Goal: Use online tool/utility: Utilize a website feature to perform a specific function

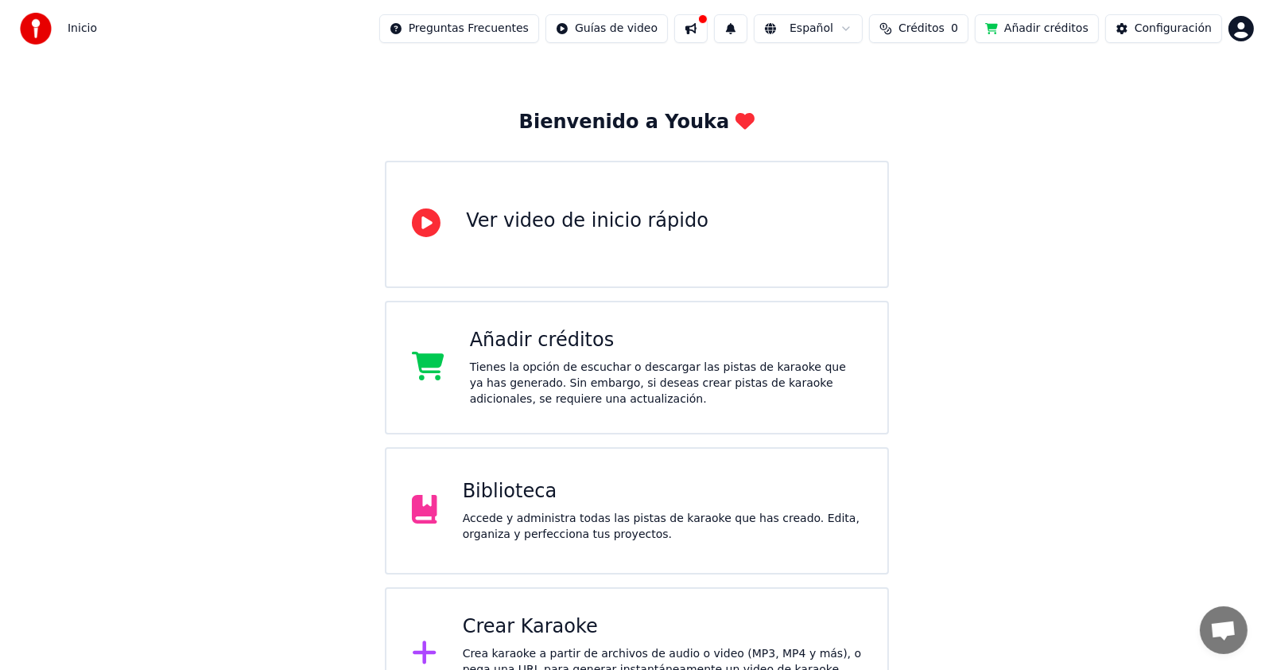
scroll to position [87, 0]
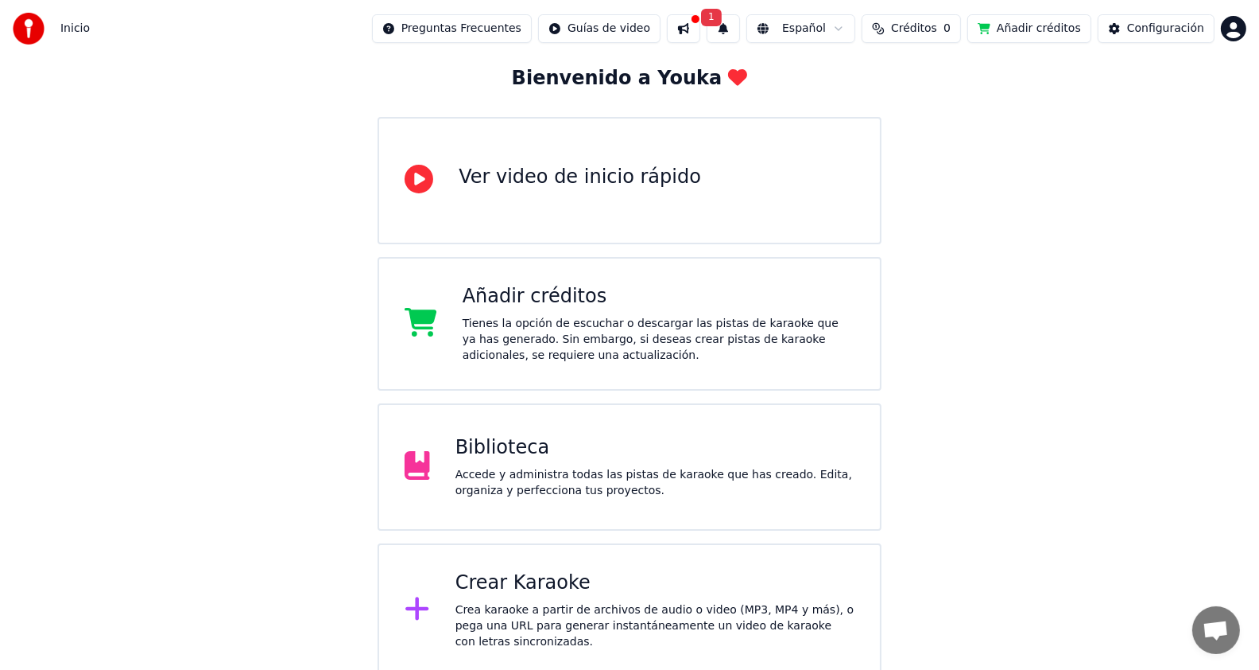
click at [649, 616] on div "Crea karaoke a partir de archivos de audio o video (MP3, MP4 y más), o pega una…" at bounding box center [655, 626] width 399 height 48
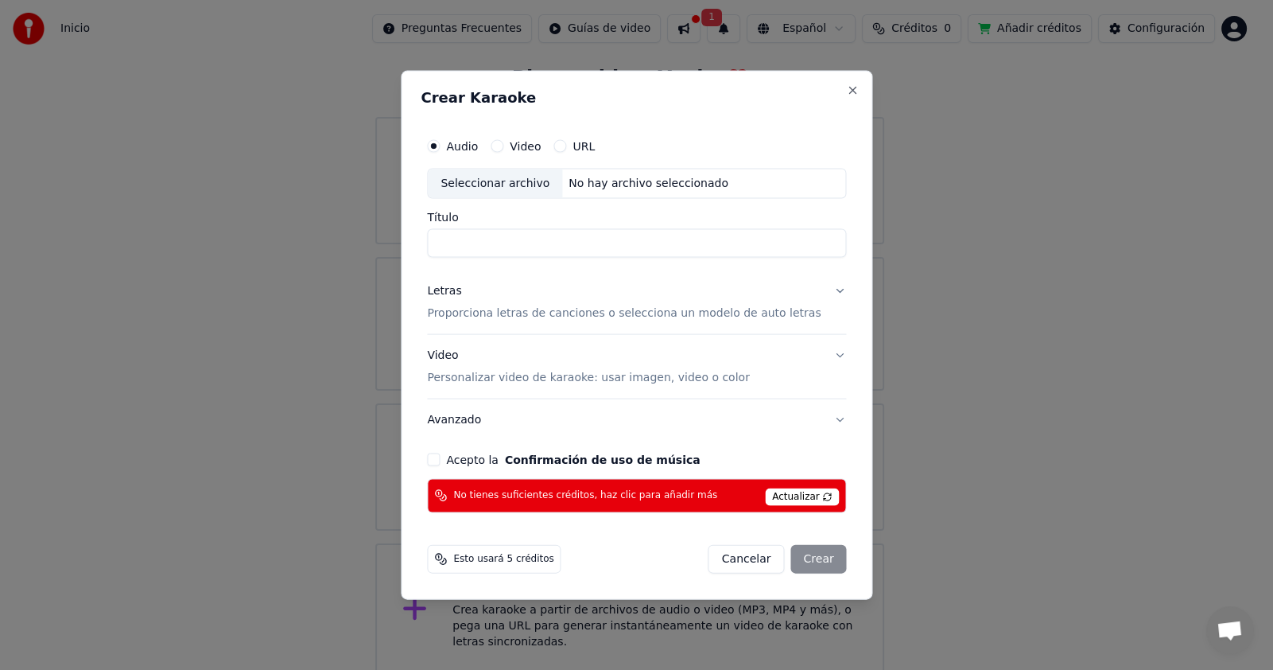
click at [503, 144] on button "Video" at bounding box center [497, 146] width 13 height 13
click at [440, 146] on button "Audio" at bounding box center [433, 146] width 13 height 13
click at [525, 186] on div "Seleccionar archivo" at bounding box center [495, 183] width 134 height 29
type input "**********"
click at [678, 307] on p "Proporciona letras de canciones o selecciona un modelo de auto letras" at bounding box center [624, 313] width 394 height 16
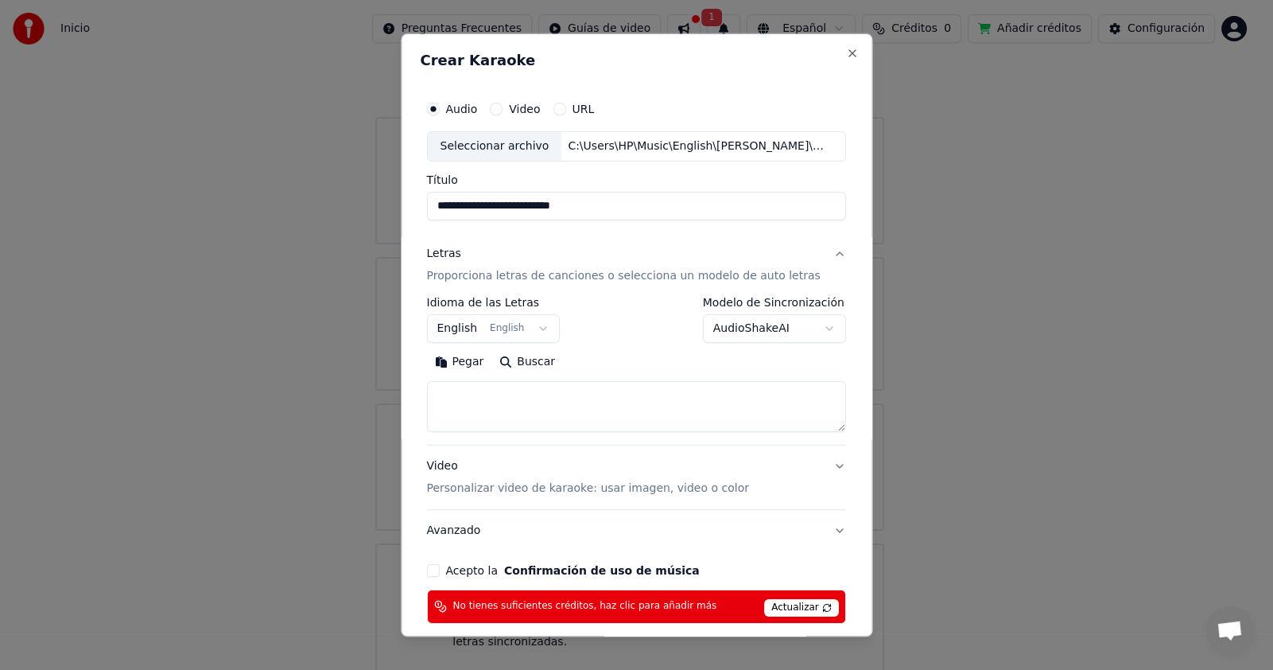
click at [549, 398] on textarea at bounding box center [636, 406] width 419 height 51
paste textarea "**********"
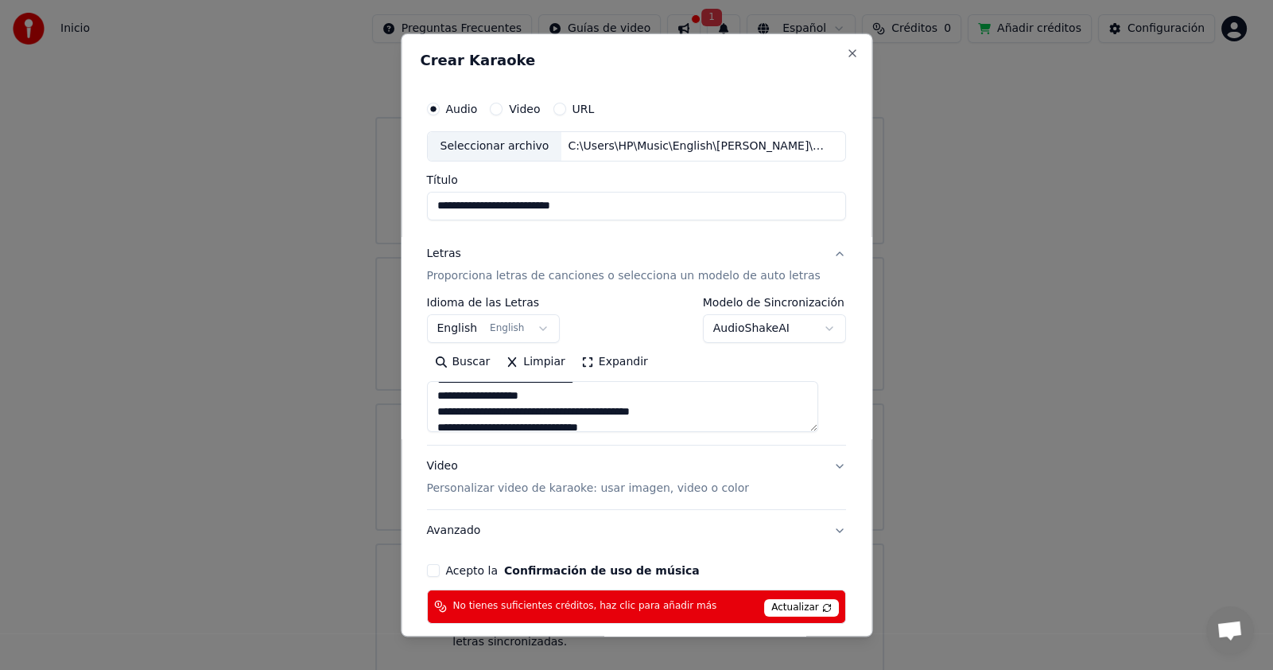
scroll to position [158, 0]
type textarea "**********"
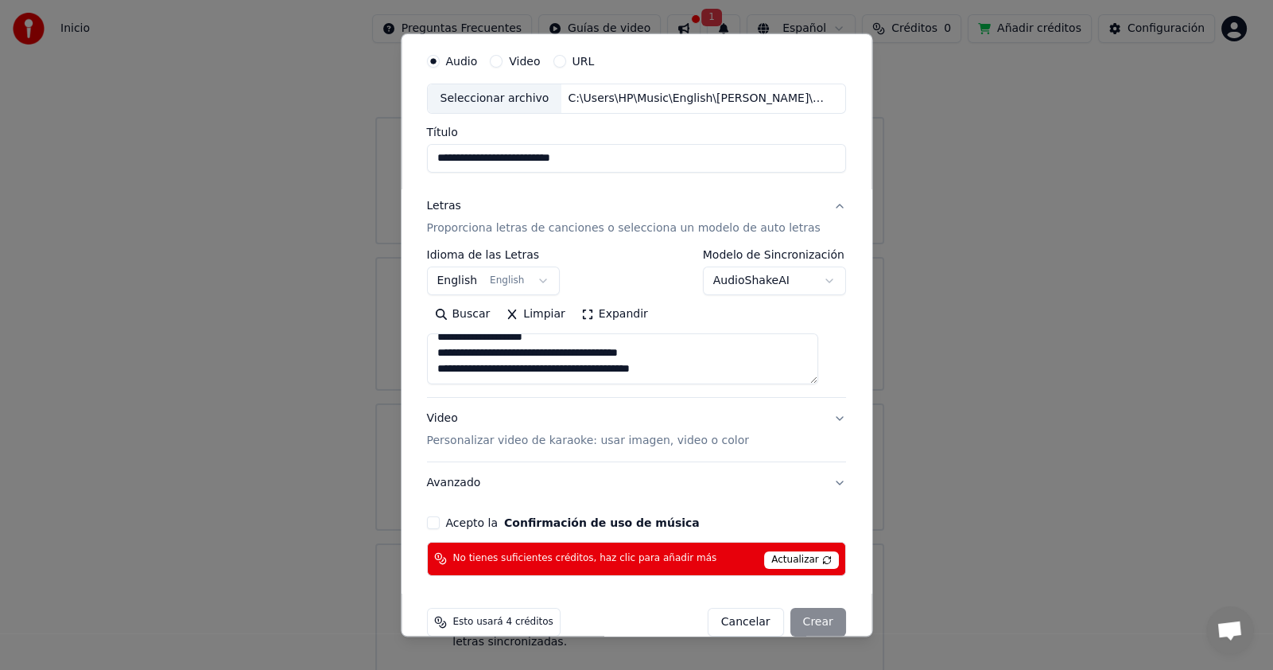
scroll to position [72, 0]
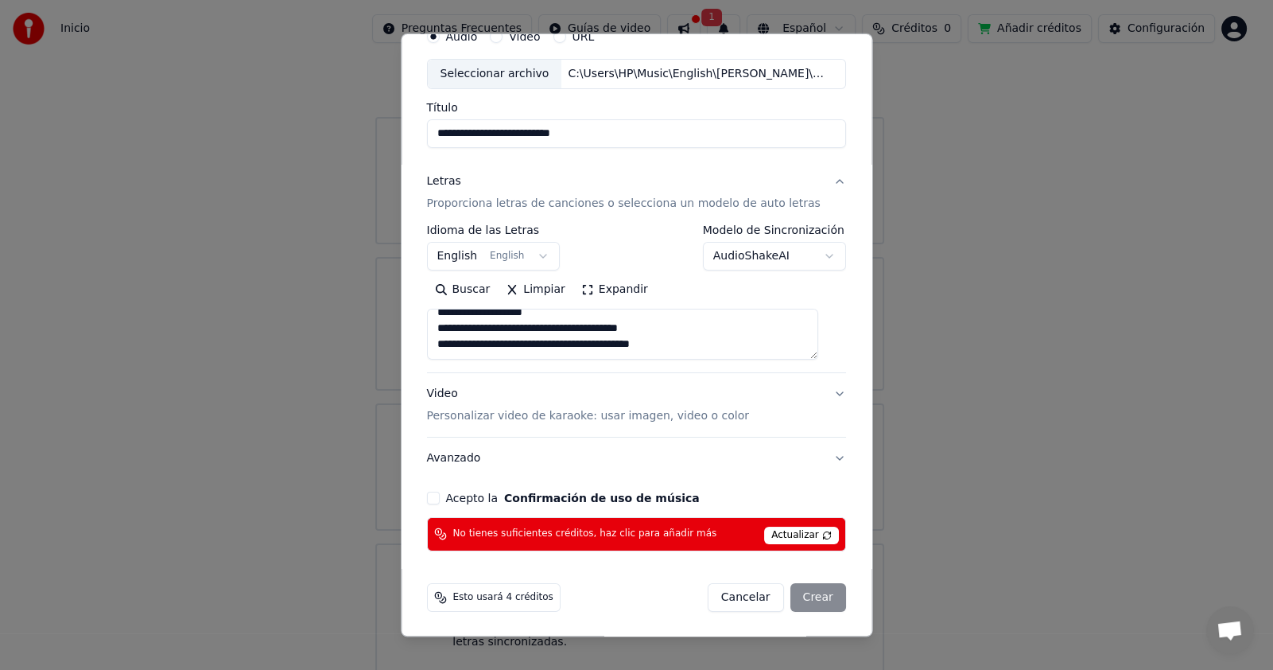
click at [701, 409] on p "Personalizar video de karaoke: usar imagen, video o color" at bounding box center [588, 416] width 322 height 16
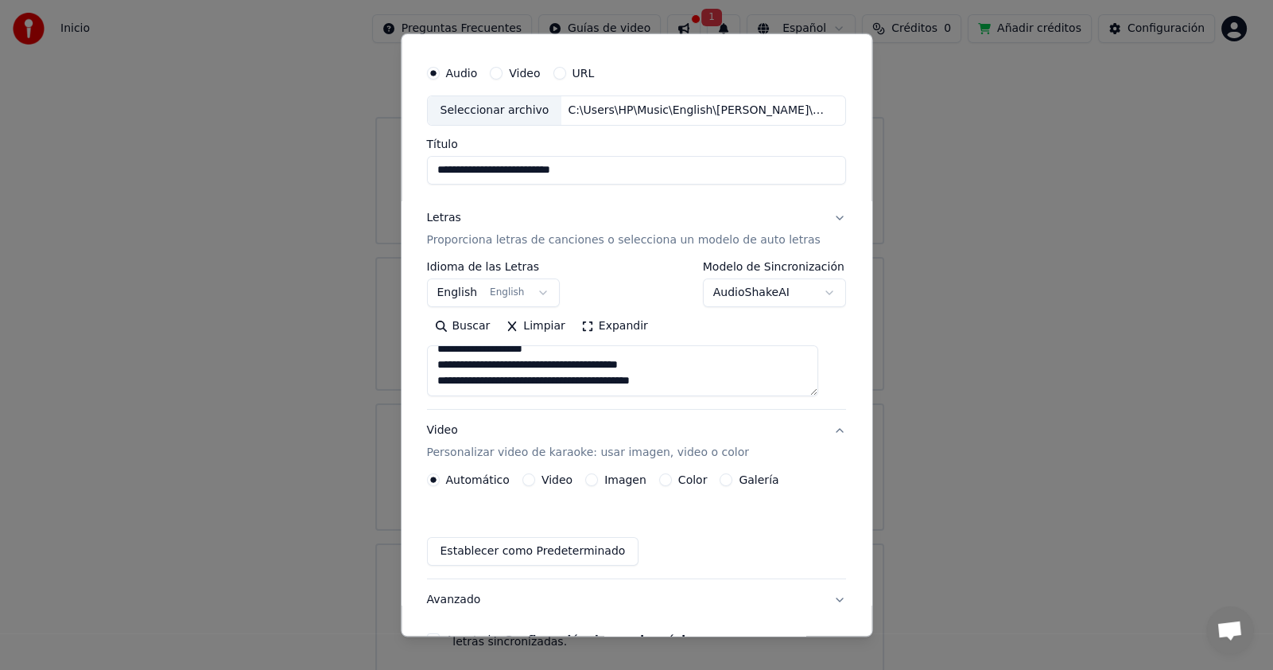
scroll to position [29, 0]
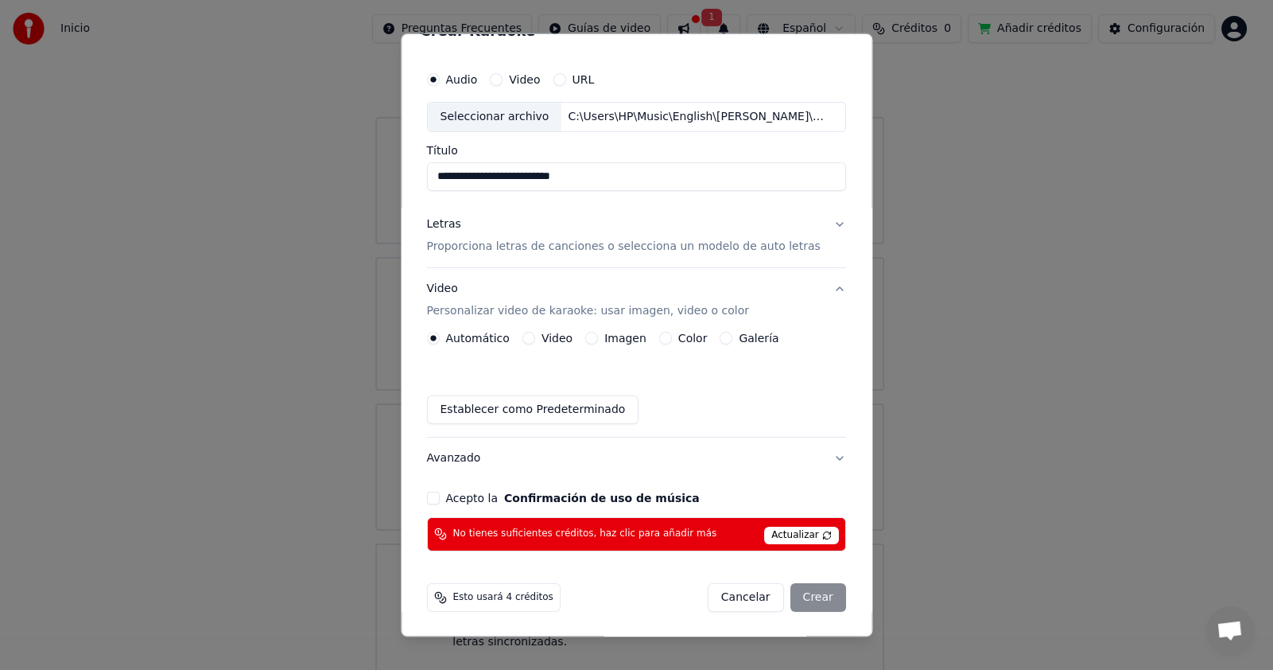
click at [604, 338] on div "Imagen" at bounding box center [615, 338] width 61 height 13
click at [594, 336] on button "Imagen" at bounding box center [591, 338] width 13 height 13
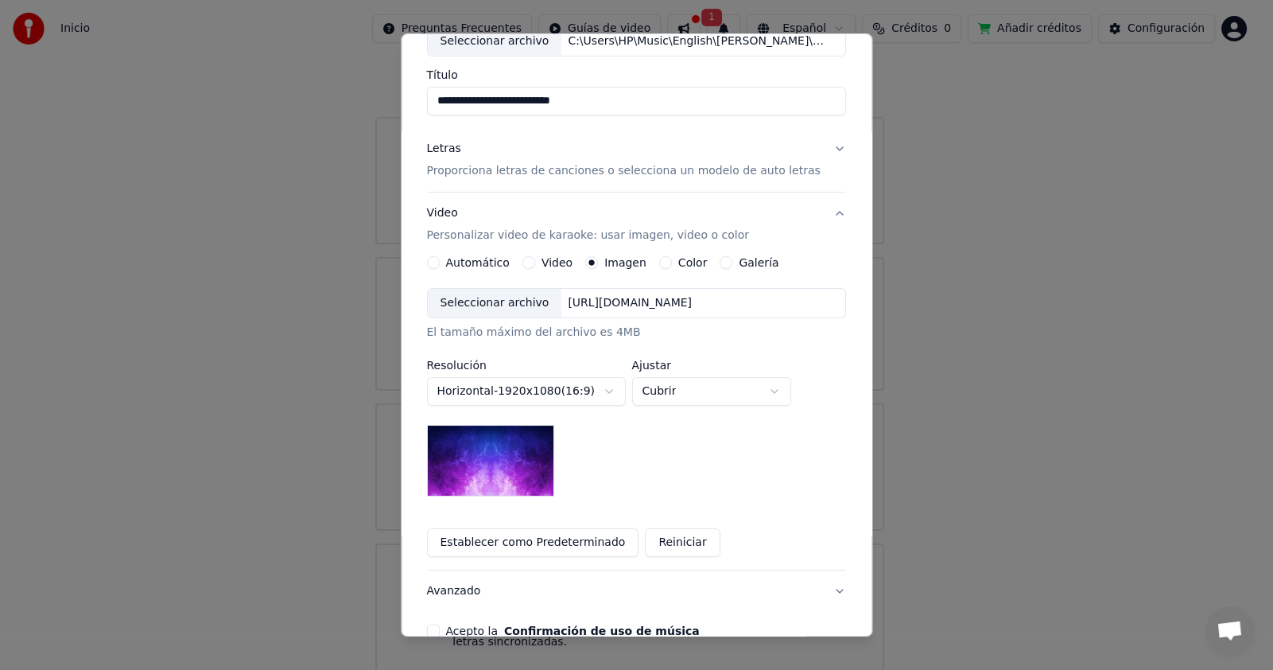
scroll to position [188, 0]
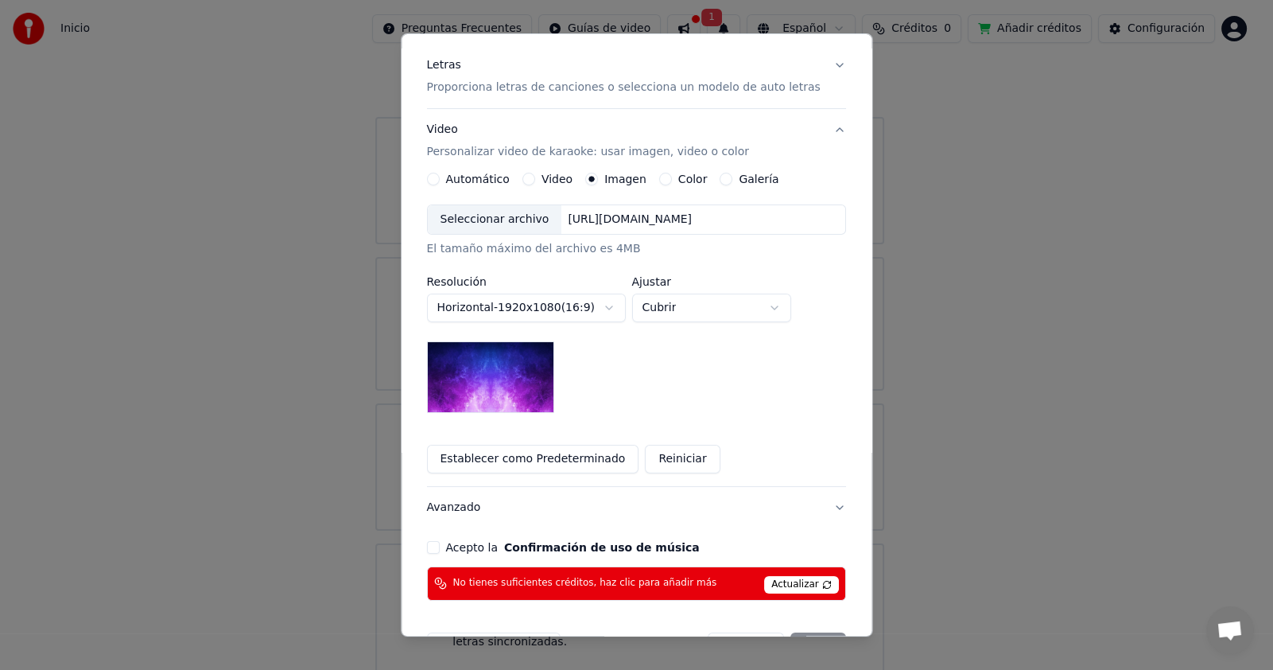
click at [513, 212] on div "Seleccionar archivo" at bounding box center [495, 219] width 134 height 29
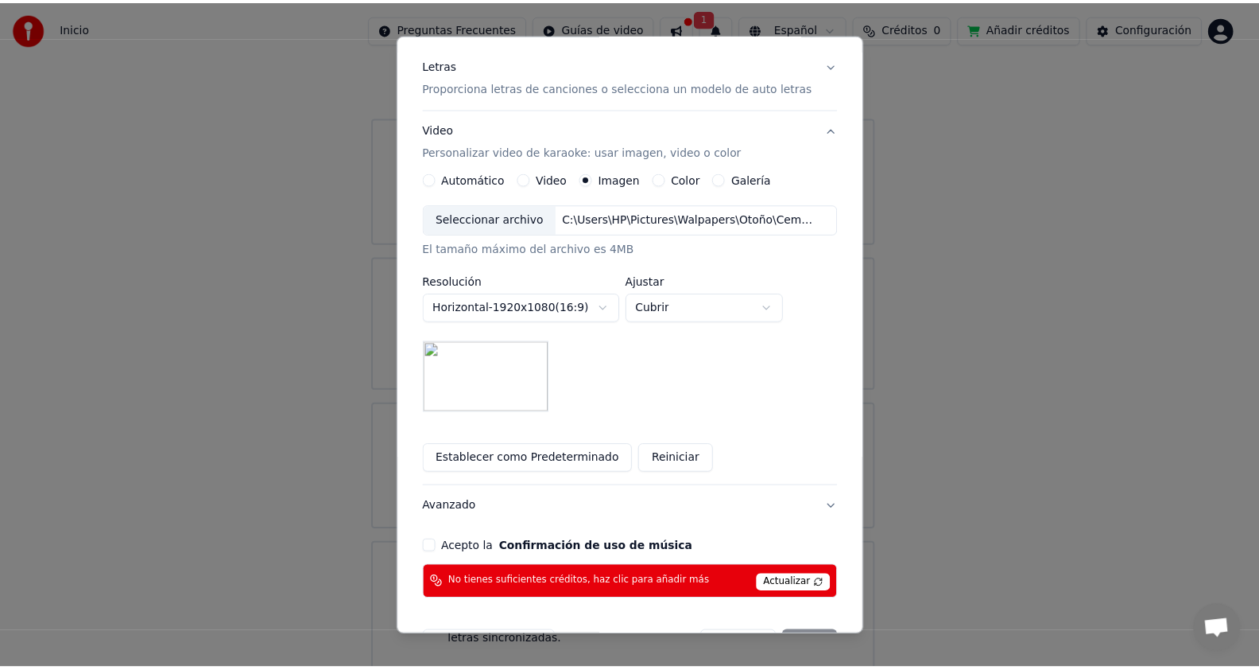
scroll to position [238, 0]
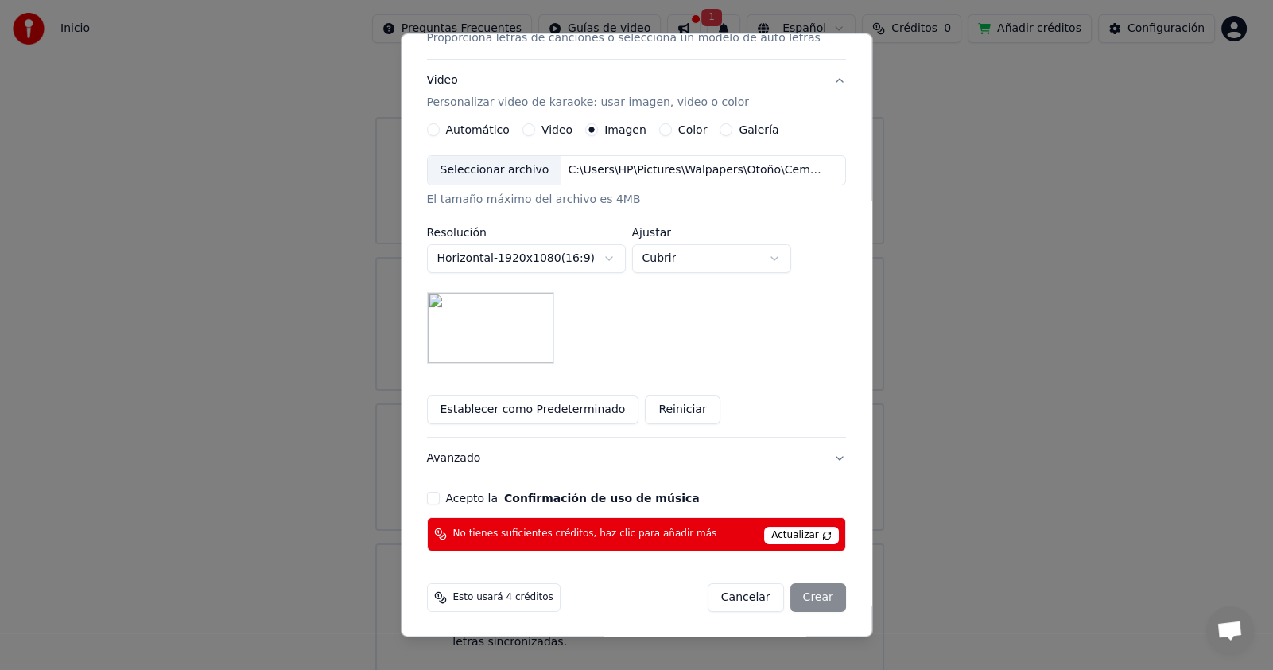
click at [765, 528] on span "Actualizar" at bounding box center [802, 534] width 75 height 17
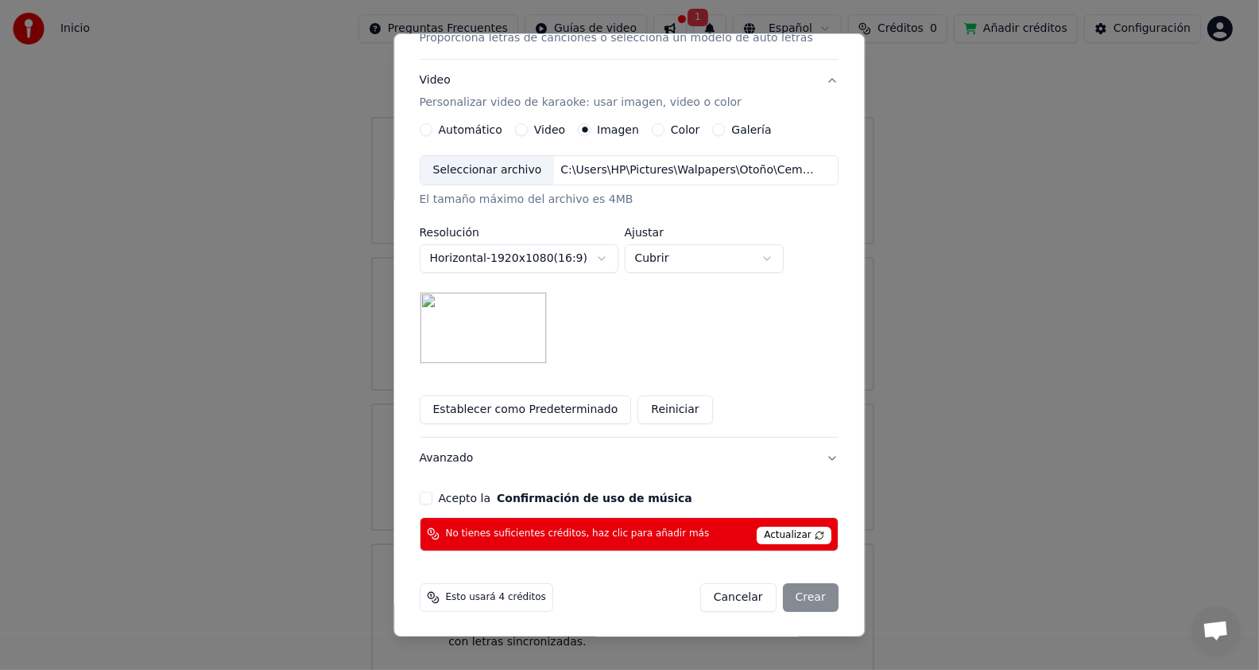
scroll to position [29, 0]
